Goal: Task Accomplishment & Management: Manage account settings

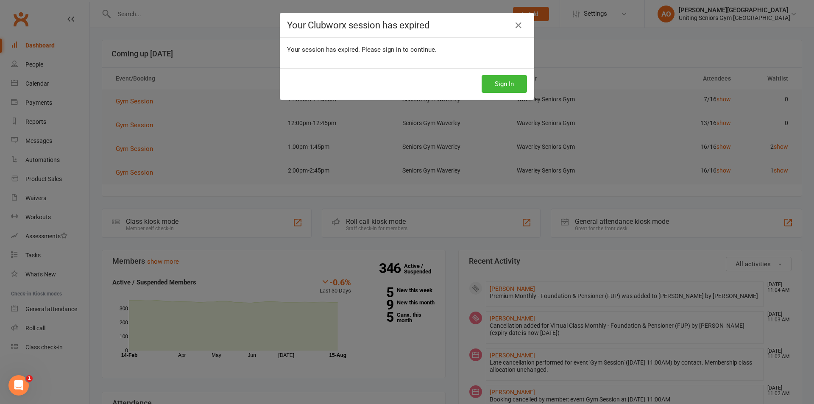
click at [527, 22] on div "Your Clubworx session has expired" at bounding box center [407, 25] width 254 height 25
click at [515, 26] on icon at bounding box center [518, 25] width 10 height 10
click at [514, 25] on icon at bounding box center [518, 25] width 10 height 10
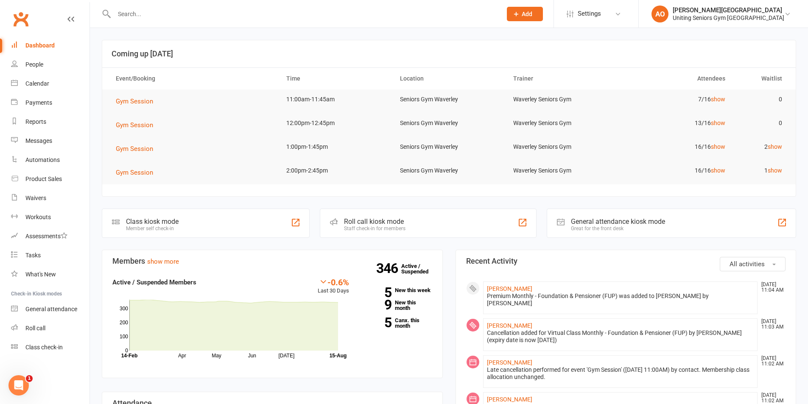
click at [144, 12] on input "text" at bounding box center [303, 14] width 384 height 12
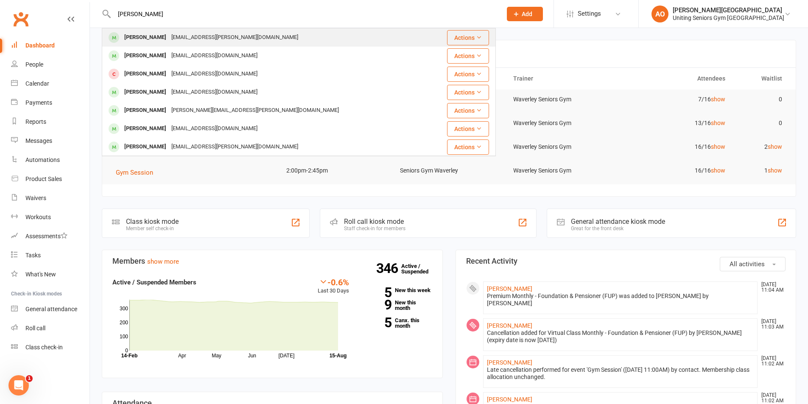
type input "[PERSON_NAME]"
click at [183, 33] on div "[EMAIL_ADDRESS][PERSON_NAME][DOMAIN_NAME]" at bounding box center [235, 37] width 132 height 12
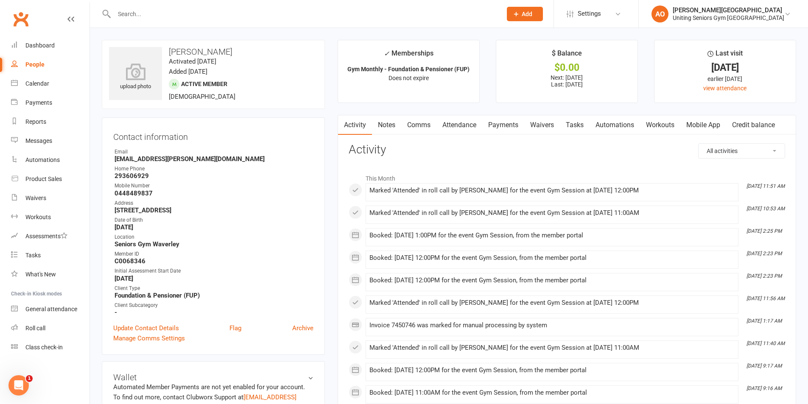
click at [708, 129] on link "Mobile App" at bounding box center [703, 125] width 46 height 20
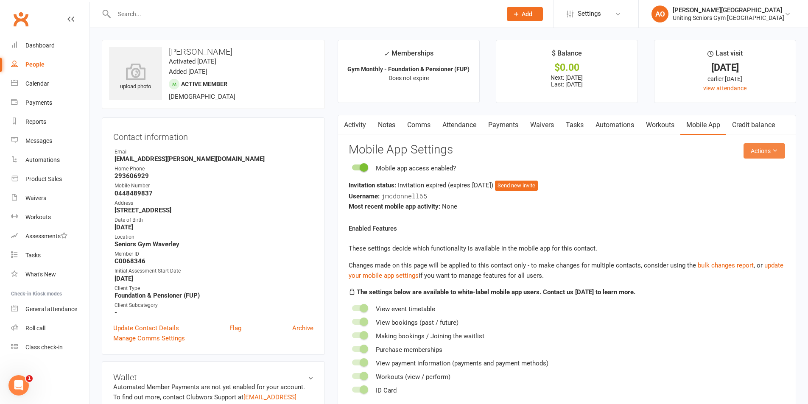
click at [766, 153] on button "Actions" at bounding box center [764, 150] width 42 height 15
click at [758, 170] on link "Send invitation email" at bounding box center [736, 170] width 84 height 17
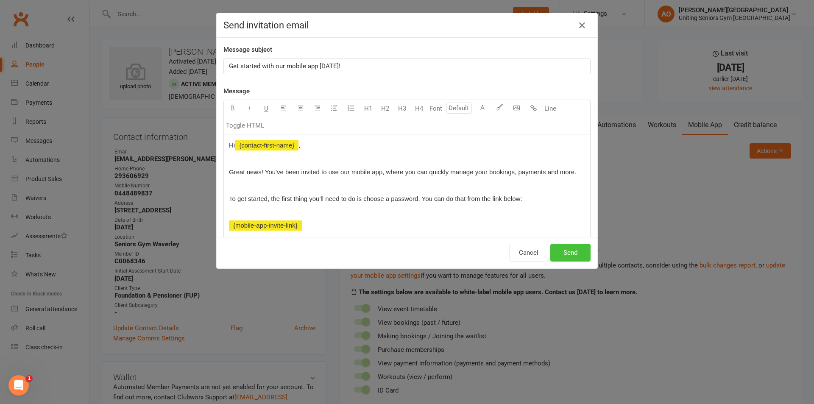
click at [576, 248] on button "Send" at bounding box center [570, 253] width 40 height 18
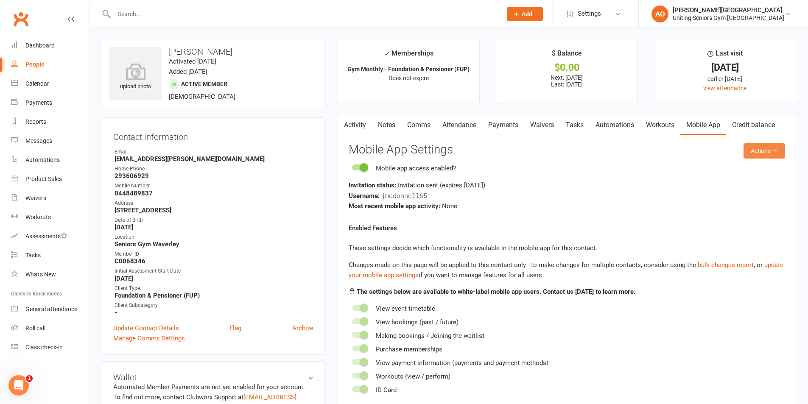
click at [771, 149] on button "Actions" at bounding box center [764, 150] width 42 height 15
